Goal: Task Accomplishment & Management: Use online tool/utility

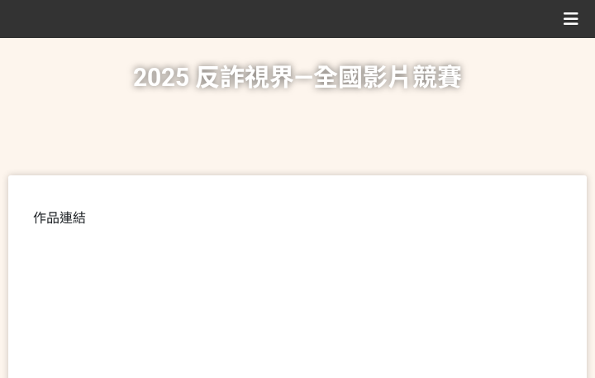
scroll to position [413, 0]
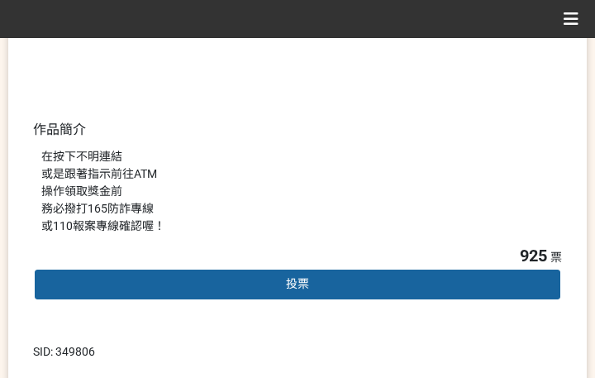
click at [293, 286] on span "投票" at bounding box center [297, 283] width 23 height 13
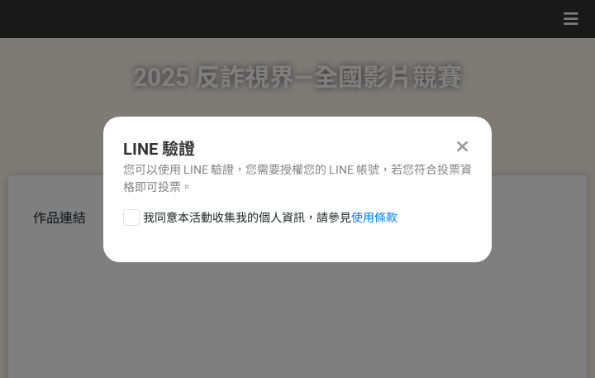
scroll to position [0, 0]
click at [249, 216] on span "我同意本活動收集我的個人資訊，請參見 使用條款" at bounding box center [270, 217] width 255 height 17
click at [135, 216] on input "我同意本活動收集我的個人資訊，請參見 使用條款" at bounding box center [129, 217] width 11 height 11
checkbox input "false"
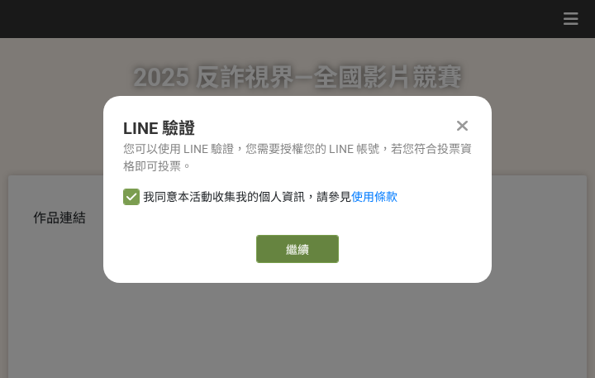
click at [276, 249] on link "繼續" at bounding box center [297, 249] width 83 height 28
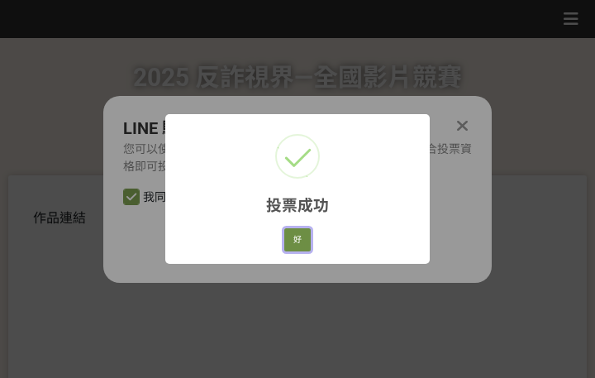
click at [299, 240] on button "好" at bounding box center [297, 239] width 26 height 23
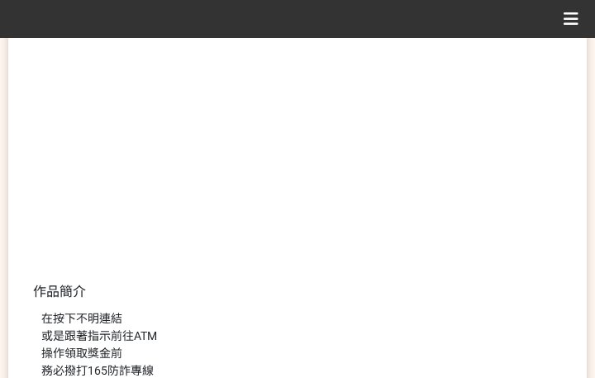
scroll to position [316, 0]
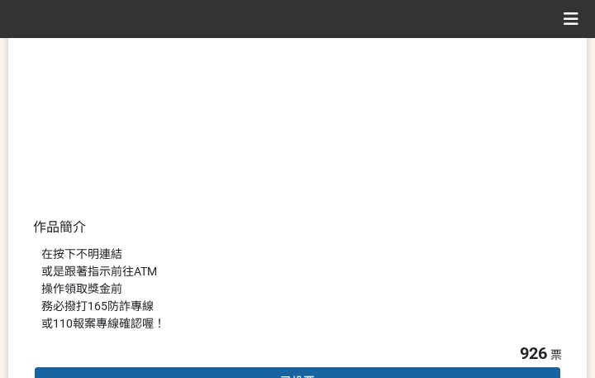
drag, startPoint x: 495, startPoint y: 289, endPoint x: 605, endPoint y: 185, distance: 151.4
click at [495, 288] on div "在按下不明連結 或是跟著指示前往ATM 操作領取獎金前 務必撥打165防詐專線 或110報案專線確認喔！" at bounding box center [297, 288] width 512 height 87
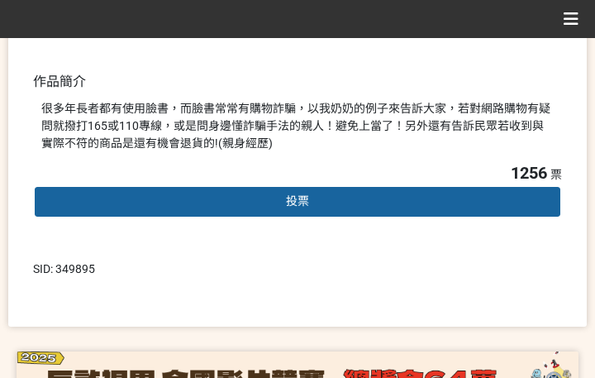
scroll to position [508, 0]
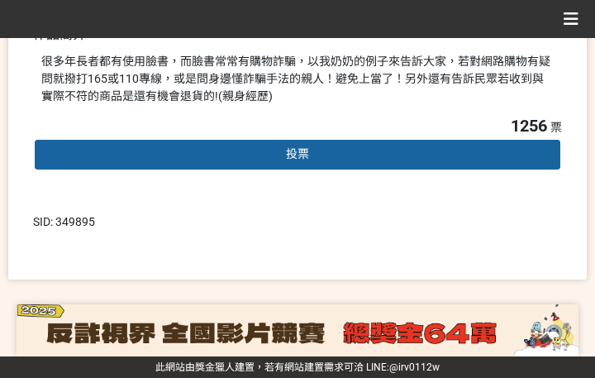
click at [324, 155] on div "投票" at bounding box center [297, 154] width 529 height 33
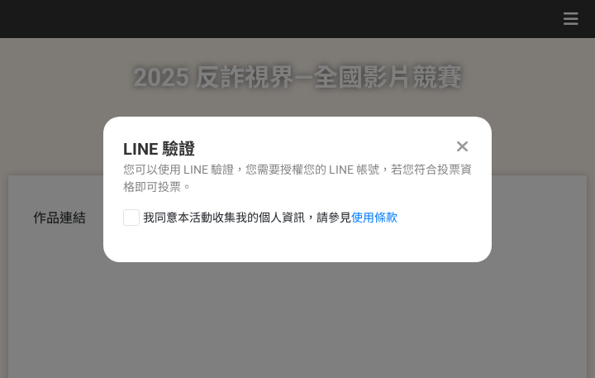
scroll to position [0, 0]
click at [241, 221] on span "我同意本活動收集我的個人資訊，請參見 使用條款" at bounding box center [270, 217] width 255 height 17
click at [135, 221] on input "我同意本活動收集我的個人資訊，請參見 使用條款" at bounding box center [129, 217] width 11 height 11
checkbox input "false"
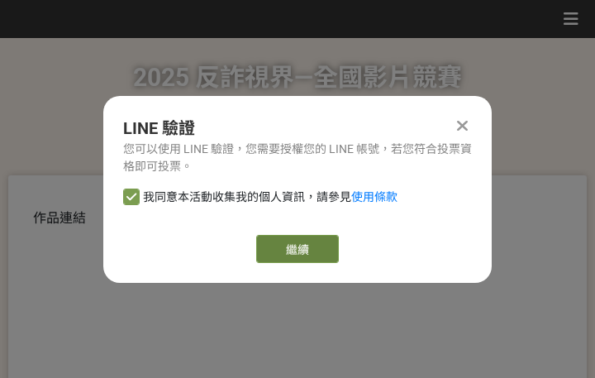
click at [305, 252] on link "繼續" at bounding box center [297, 249] width 83 height 28
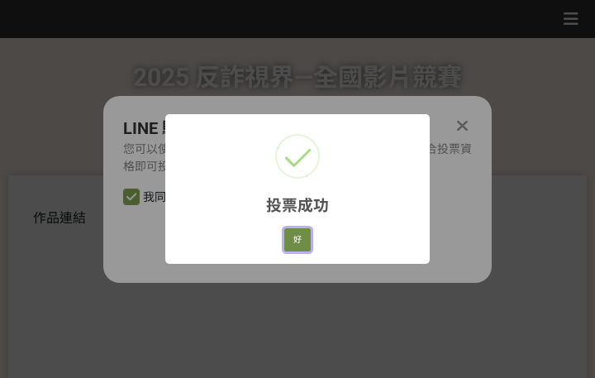
click at [288, 236] on button "好" at bounding box center [297, 239] width 26 height 23
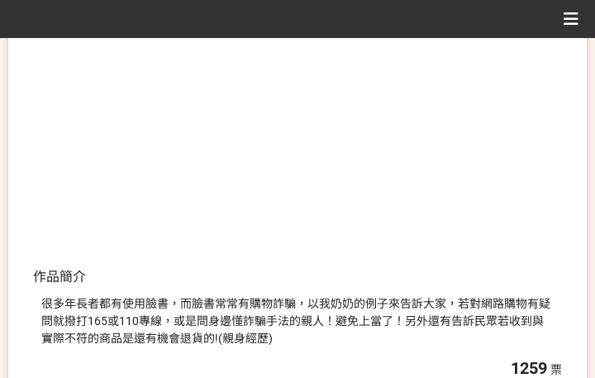
scroll to position [359, 0]
